Goal: Navigation & Orientation: Go to known website

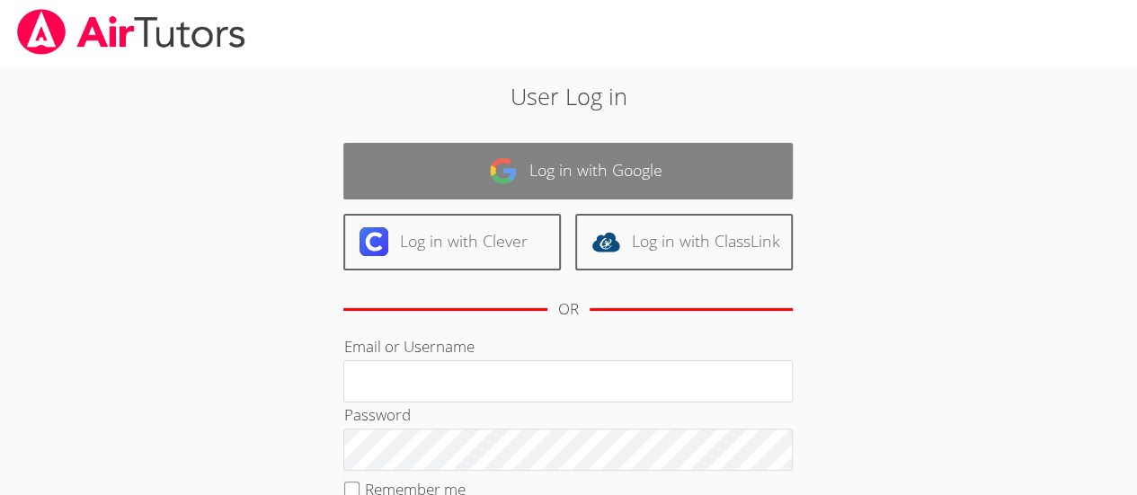
type input "[EMAIL_ADDRESS][DOMAIN_NAME]"
click at [566, 192] on link "Log in with Google" at bounding box center [568, 171] width 450 height 57
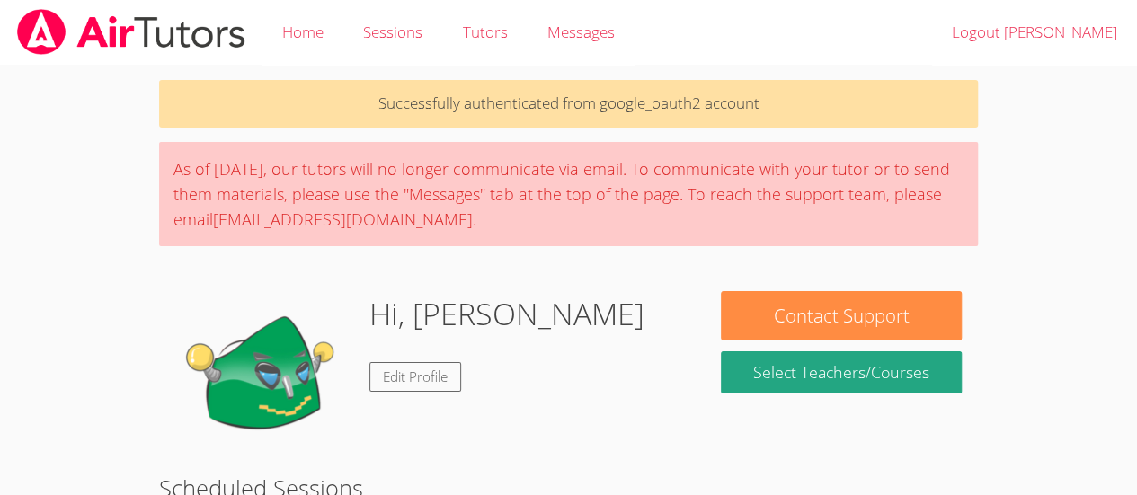
click at [1104, 206] on body "Home Sessions Tutors Messages Logout Yukito Successfully authenticated from goo…" at bounding box center [568, 247] width 1137 height 495
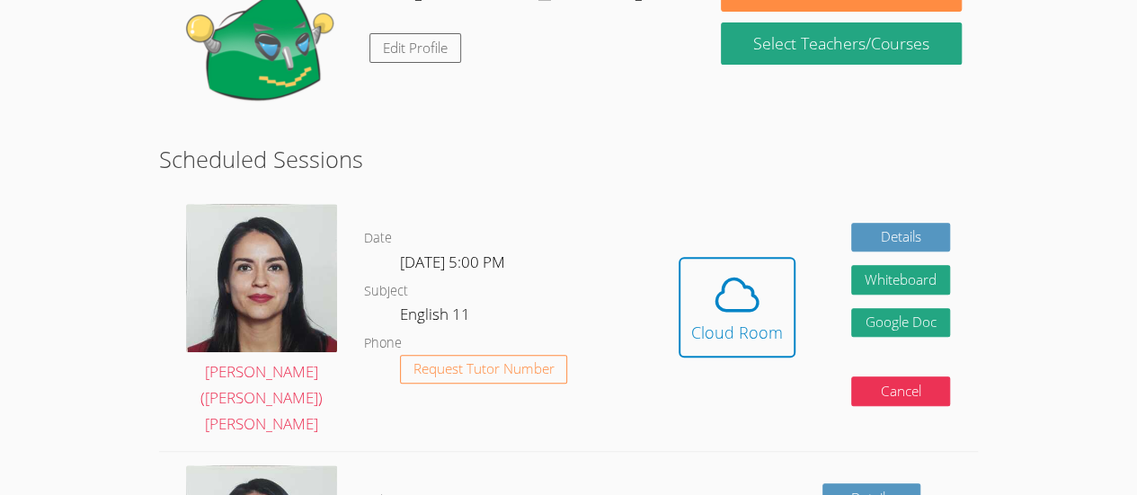
scroll to position [330, 0]
